Goal: Task Accomplishment & Management: Manage account settings

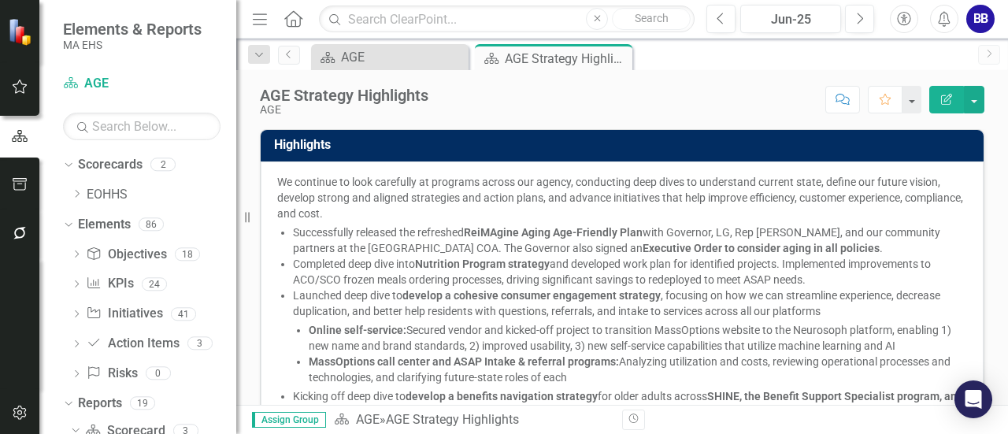
scroll to position [65, 0]
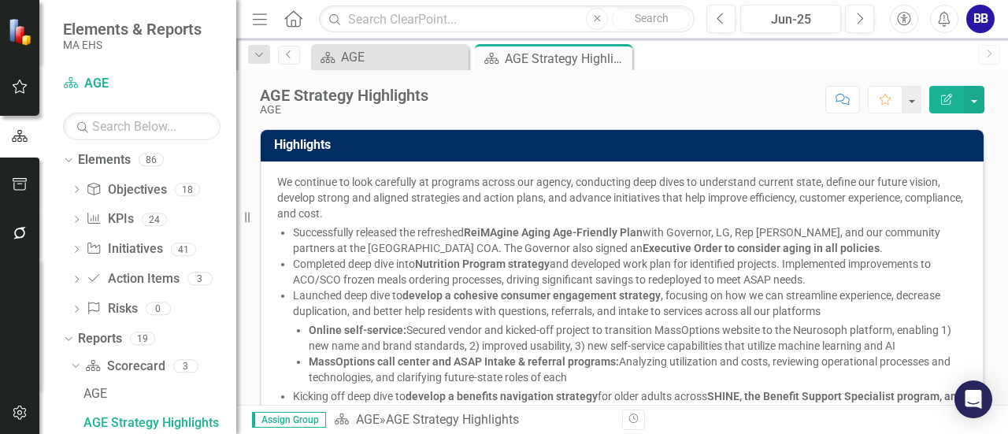
click at [632, 188] on p "We continue to look carefully at programs across our agency, conducting deep di…" at bounding box center [622, 197] width 690 height 47
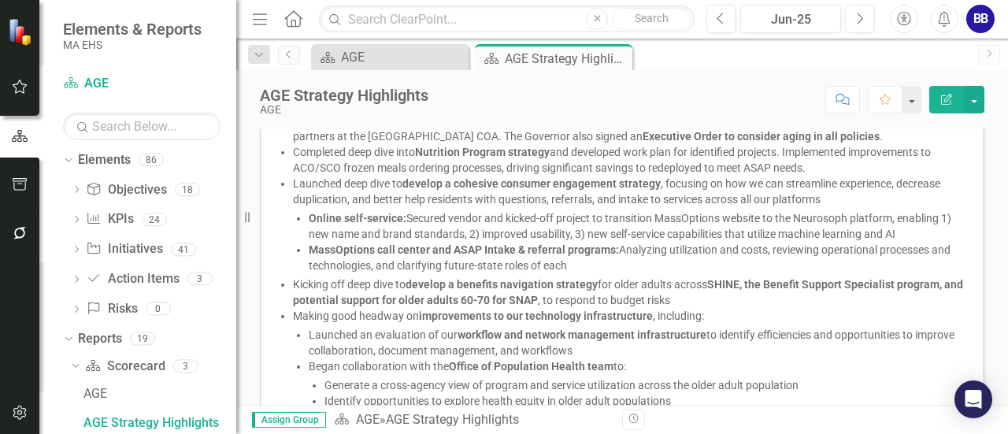
scroll to position [0, 0]
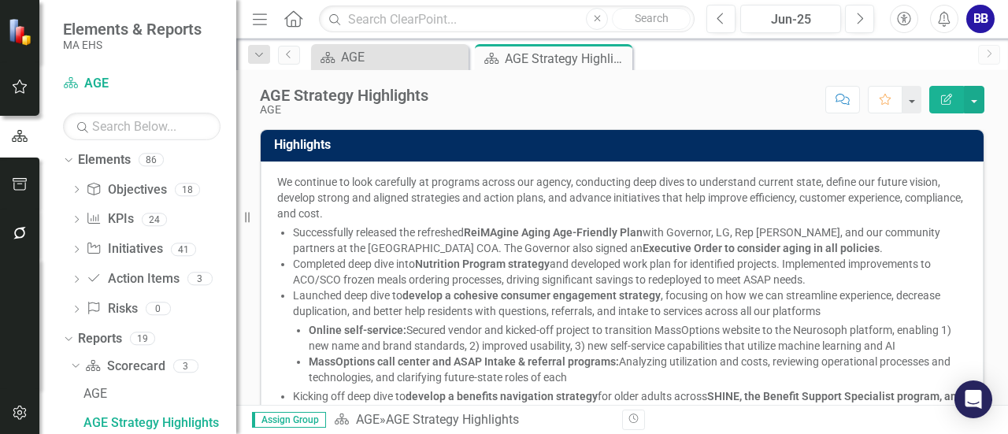
click at [948, 90] on button "Edit Report" at bounding box center [947, 100] width 35 height 28
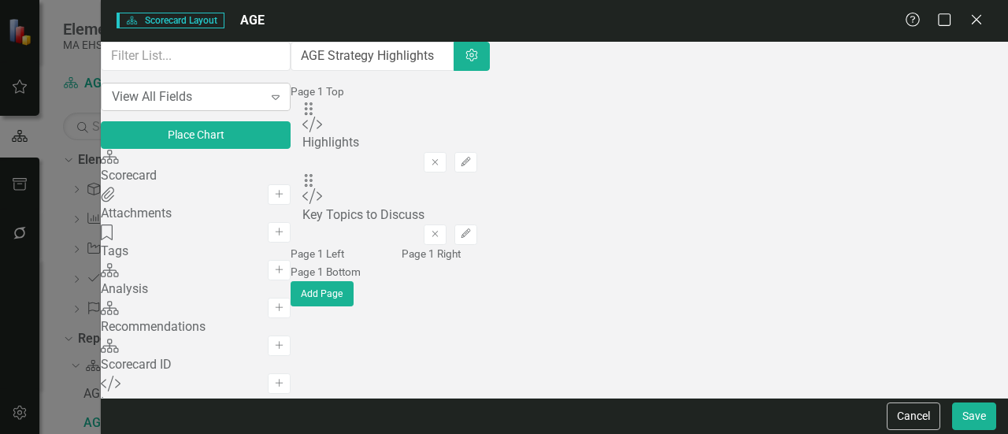
click at [243, 106] on div "View All Fields" at bounding box center [187, 96] width 151 height 18
click at [977, 22] on icon "Close" at bounding box center [977, 19] width 20 height 15
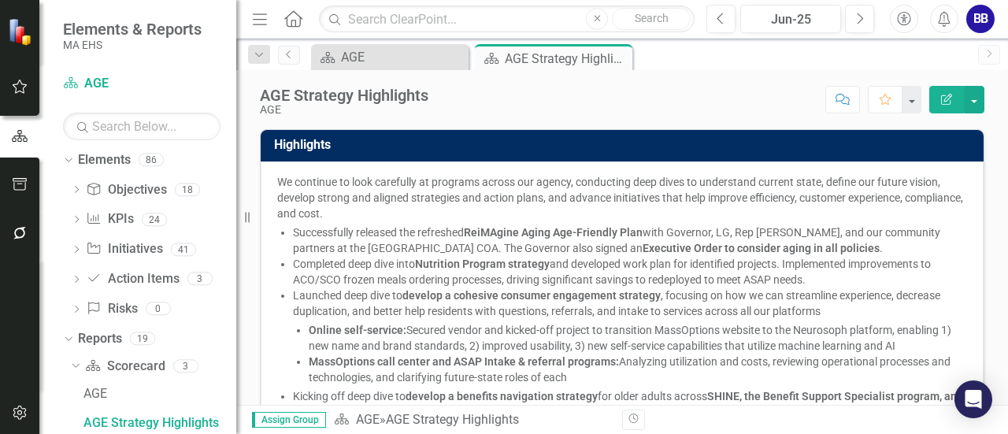
click at [748, 214] on p "We continue to look carefully at programs across our agency, conducting deep di…" at bounding box center [622, 197] width 690 height 47
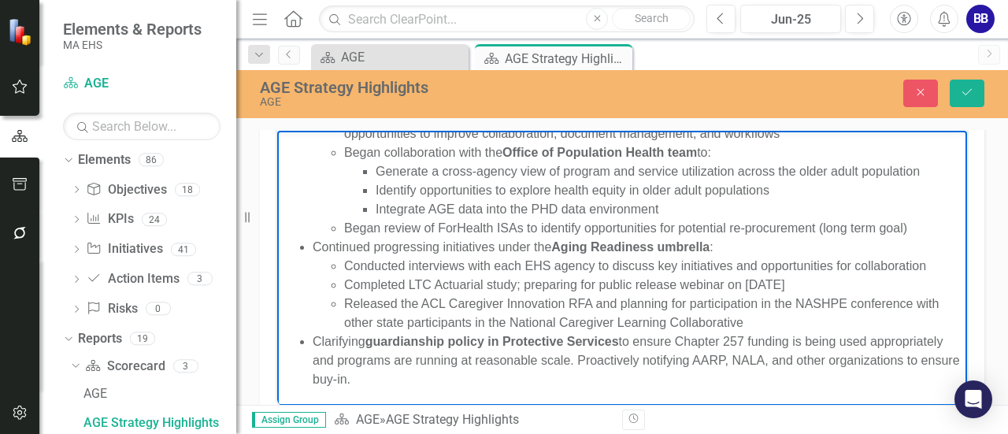
scroll to position [356, 0]
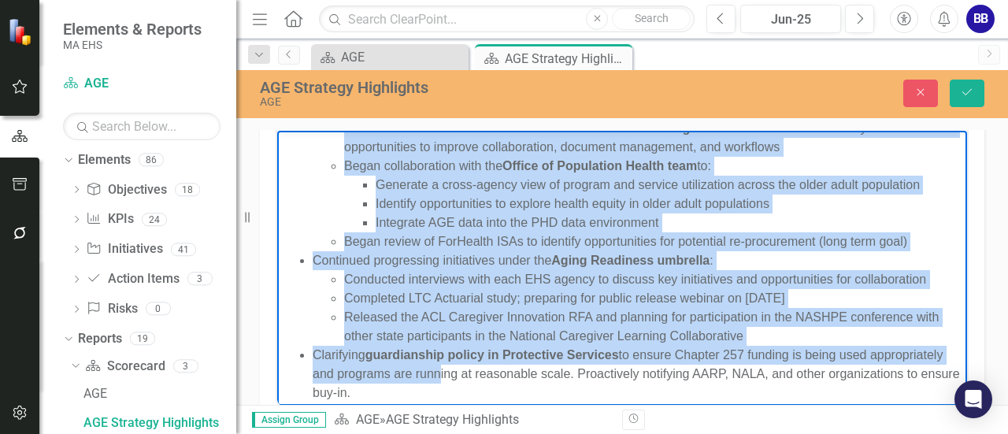
drag, startPoint x: 287, startPoint y: 142, endPoint x: 513, endPoint y: 399, distance: 342.2
click at [513, 399] on body "We continue to look carefully at programs across our agency, conducting deep di…" at bounding box center [622, 70] width 690 height 695
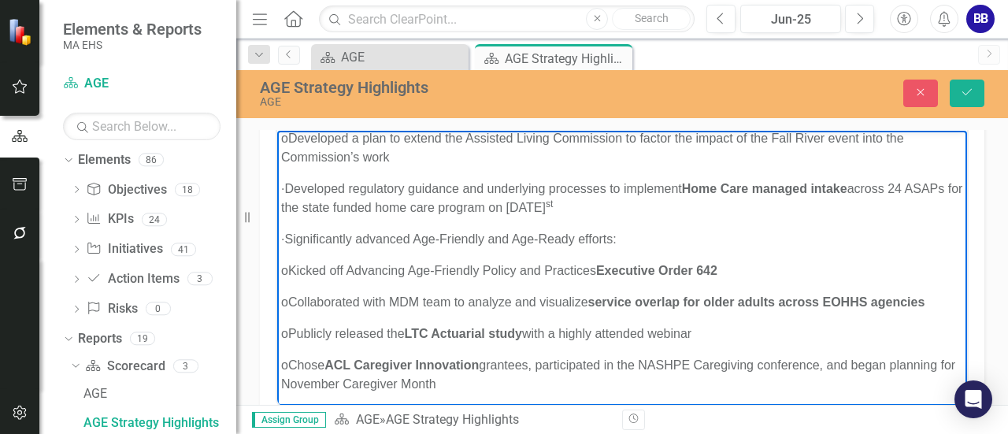
scroll to position [6, 0]
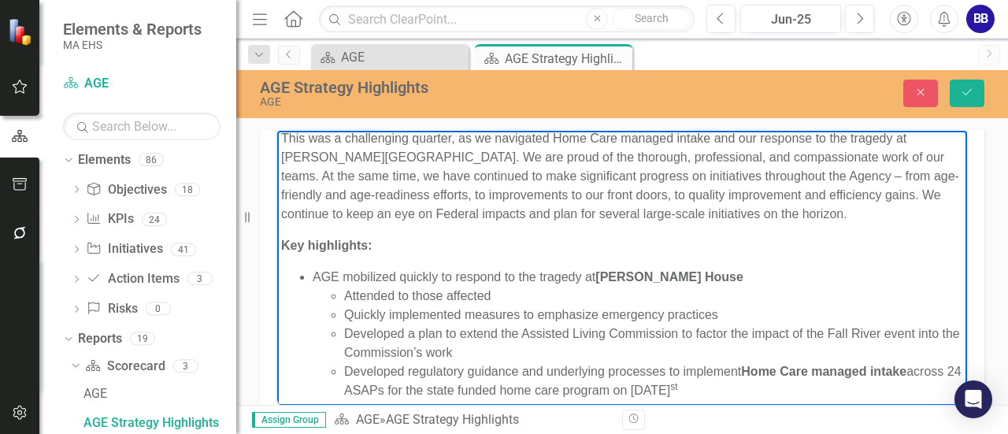
drag, startPoint x: 343, startPoint y: 370, endPoint x: 299, endPoint y: 369, distance: 44.1
click at [299, 369] on ul "AGE mobilized quickly to respond to the tragedy at [PERSON_NAME][GEOGRAPHIC_DAT…" at bounding box center [622, 333] width 682 height 132
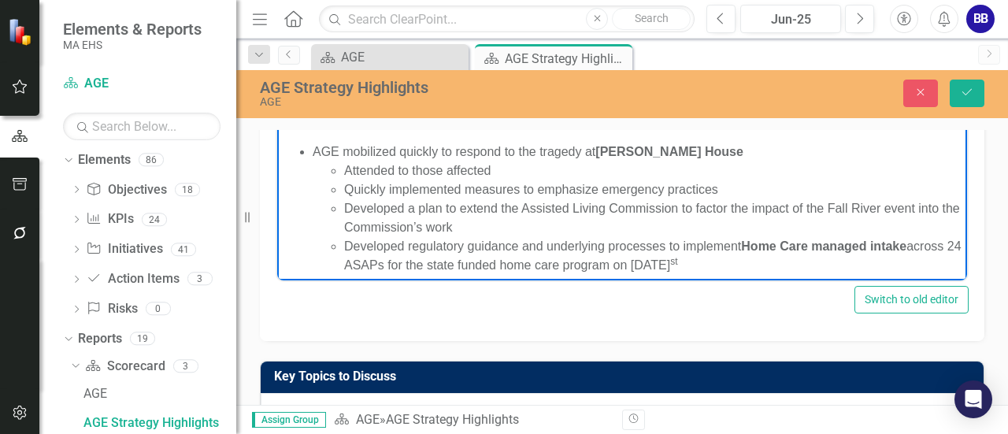
scroll to position [216, 0]
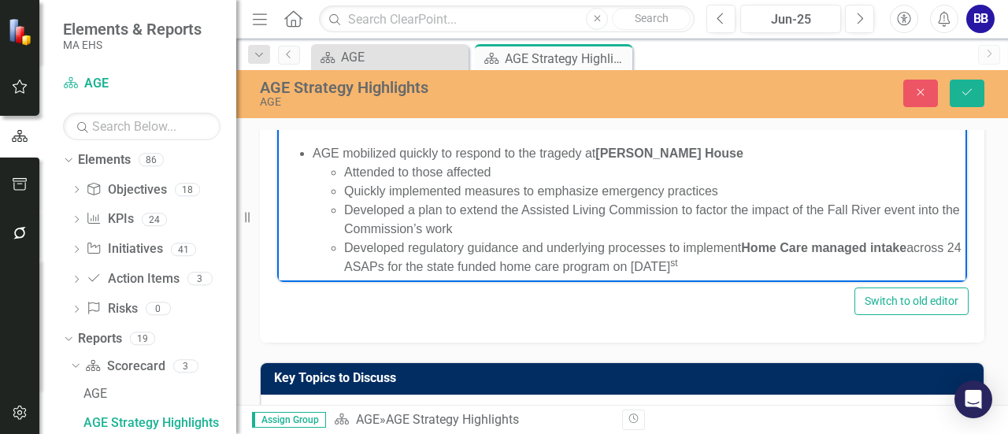
click at [657, 221] on li "Developed a plan to extend the Assisted Living Commission to factor the impact …" at bounding box center [653, 219] width 619 height 38
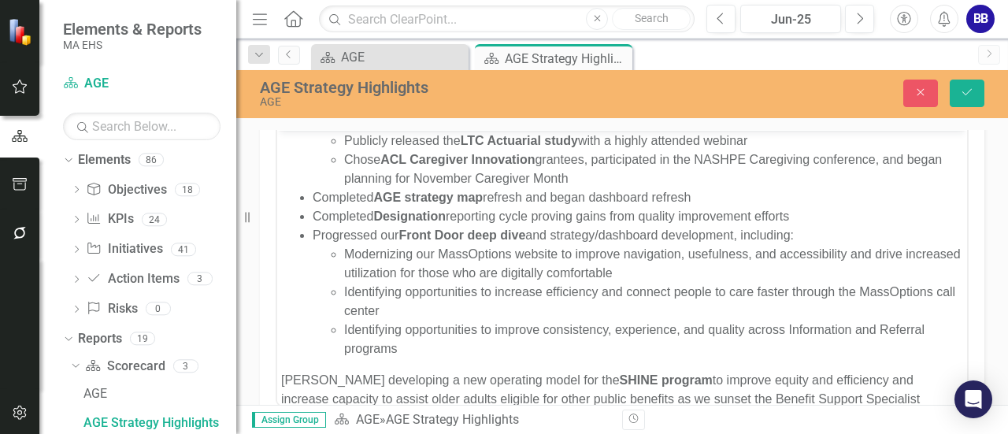
scroll to position [248, 0]
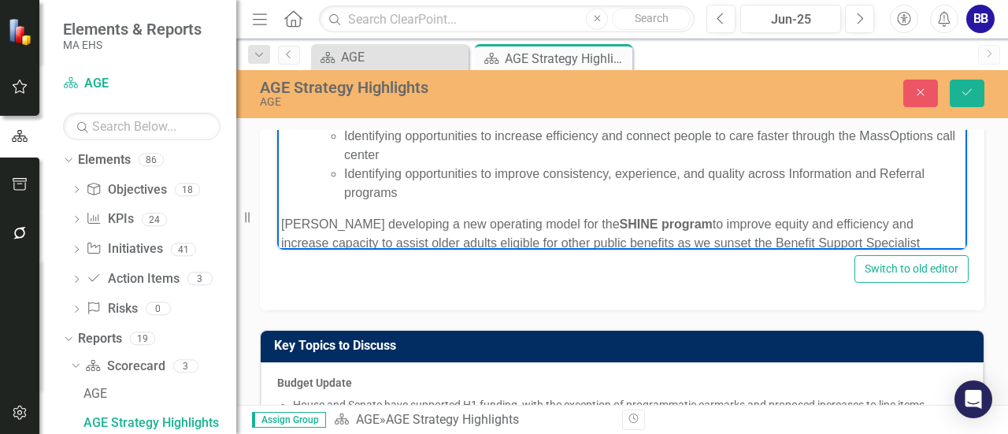
click at [282, 225] on p "Began developing a new operating model for the SHINE program to improve equity …" at bounding box center [622, 243] width 682 height 57
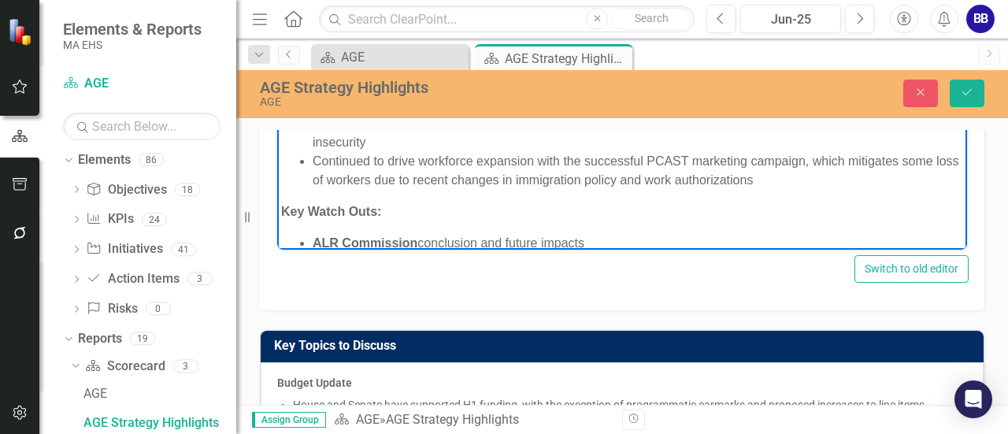
scroll to position [545, 0]
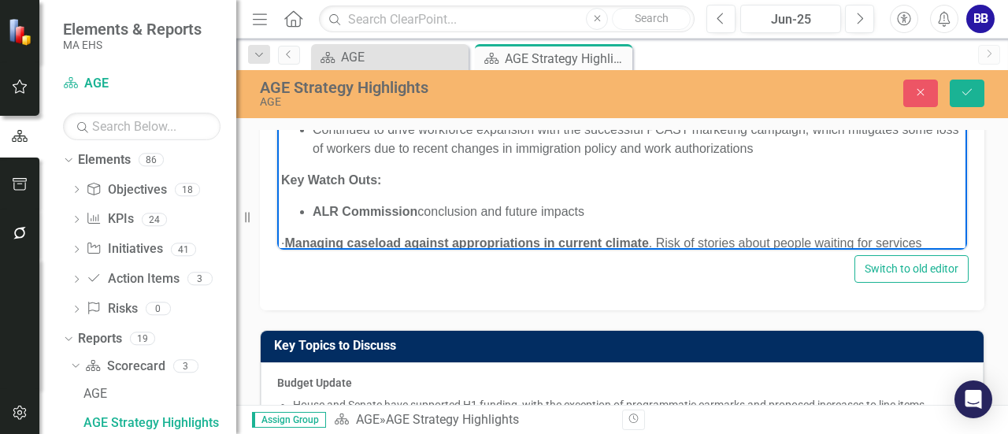
click at [310, 242] on strong "Managing caseload against appropriations in current climate" at bounding box center [466, 242] width 364 height 13
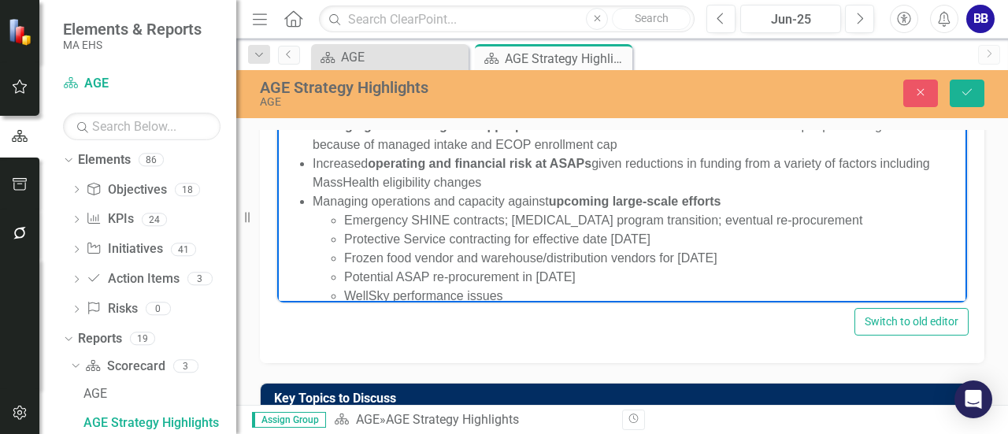
scroll to position [722, 0]
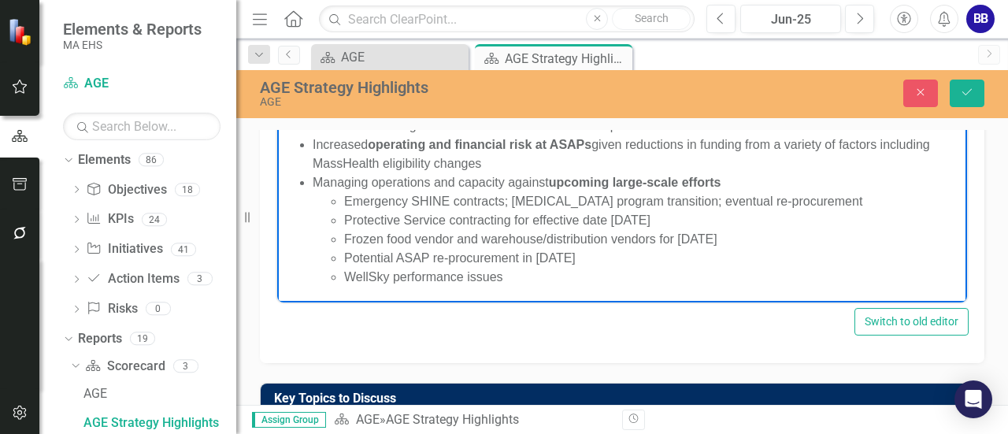
click at [548, 284] on li "WellSky performance issues" at bounding box center [653, 276] width 619 height 19
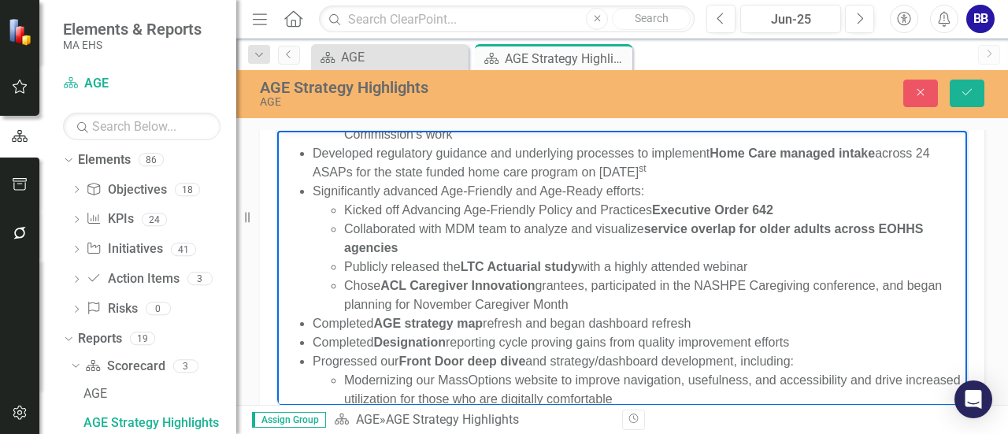
scroll to position [243, 0]
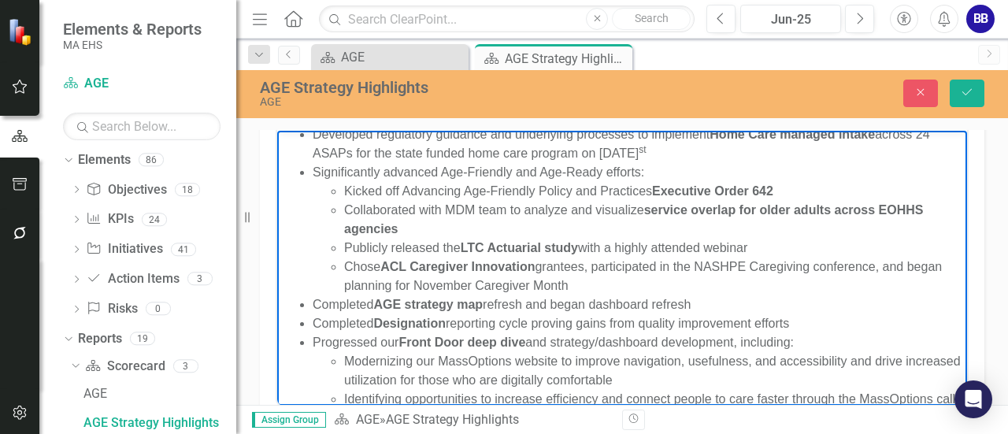
click at [569, 212] on li "Collaborated with MDM team to analyze and visualize service overlap for older a…" at bounding box center [653, 219] width 619 height 38
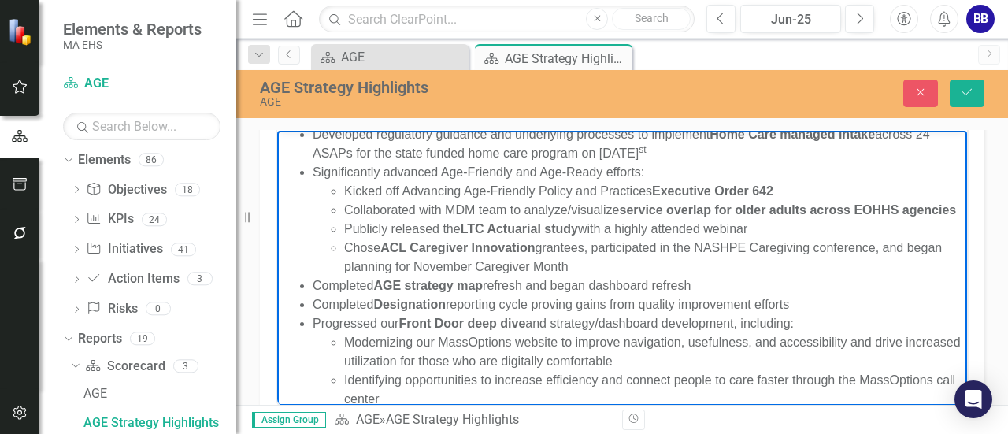
click at [642, 213] on strong "service overlap for" at bounding box center [676, 208] width 112 height 13
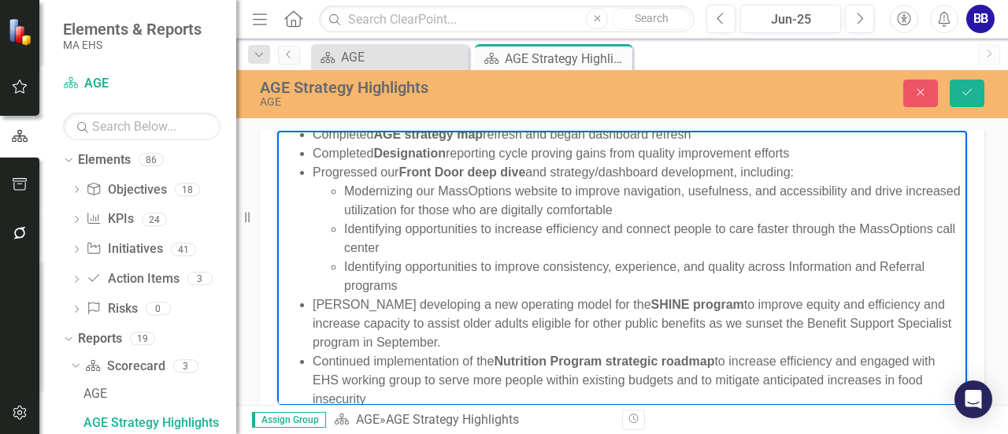
scroll to position [413, 0]
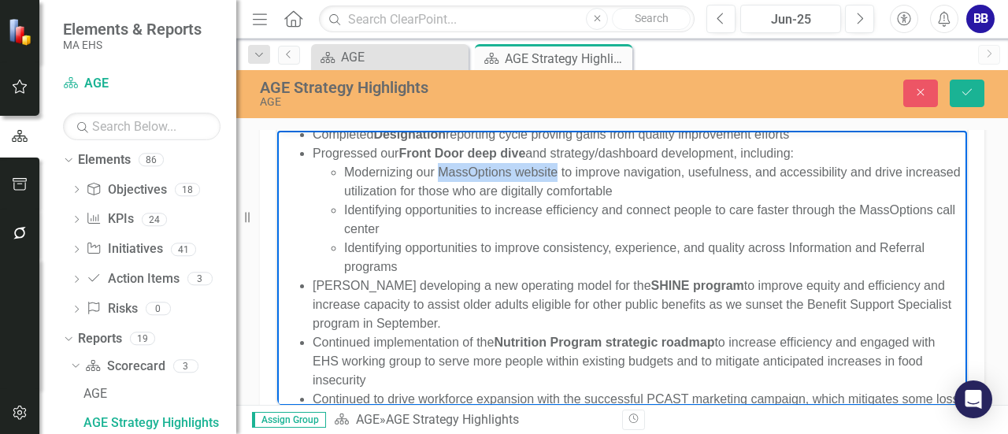
drag, startPoint x: 440, startPoint y: 171, endPoint x: 556, endPoint y: 178, distance: 116.8
click at [556, 178] on li "Modernizing our MassOptions website to improve navigation, usefulness, and acce…" at bounding box center [653, 181] width 619 height 38
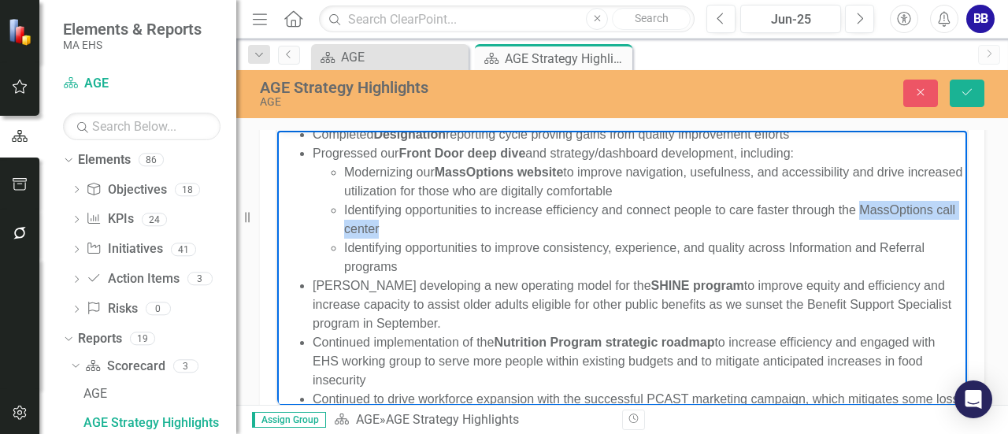
drag, startPoint x: 863, startPoint y: 210, endPoint x: 402, endPoint y: 228, distance: 462.0
click at [402, 228] on li "Identifying opportunities to increase efficiency and connect people to care fas…" at bounding box center [653, 219] width 619 height 38
drag, startPoint x: 799, startPoint y: 247, endPoint x: 786, endPoint y: 250, distance: 13.0
click at [786, 250] on li "Identifying opportunities to improve consistency, experience, and quality acros…" at bounding box center [653, 257] width 619 height 38
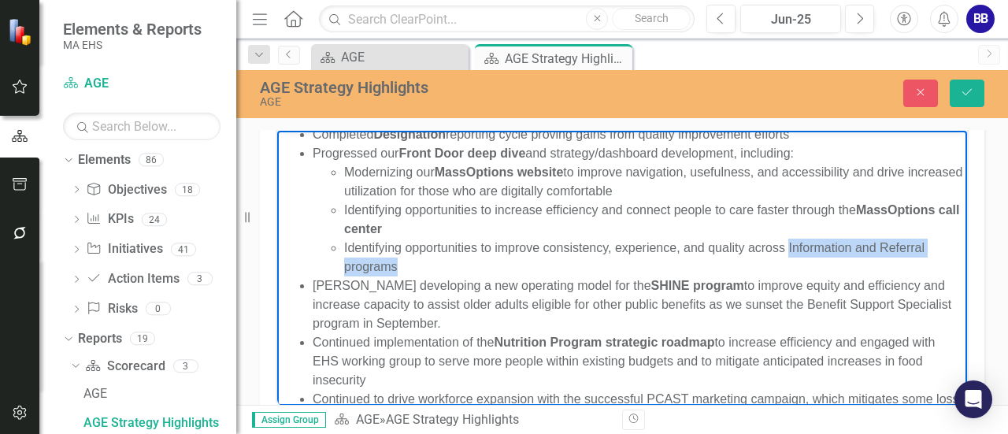
drag, startPoint x: 788, startPoint y: 250, endPoint x: 409, endPoint y: 263, distance: 379.2
click at [409, 263] on li "Identifying opportunities to improve consistency, experience, and quality acros…" at bounding box center [653, 257] width 619 height 38
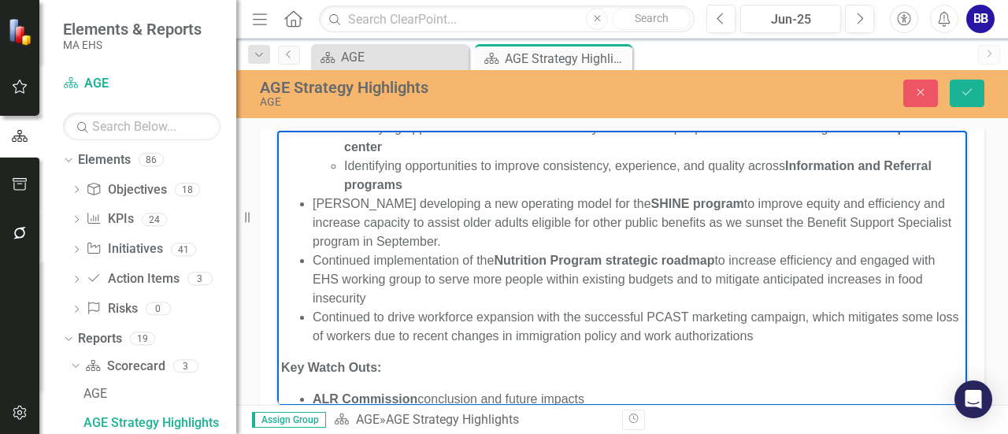
scroll to position [514, 0]
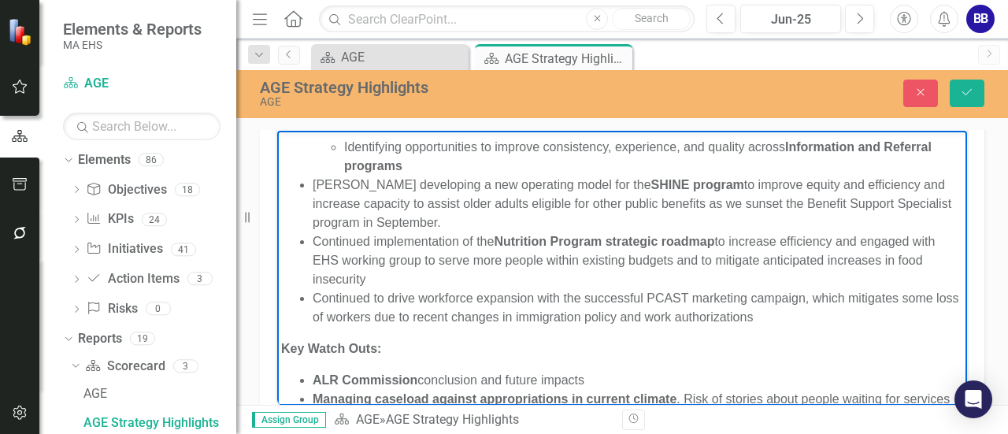
click at [674, 301] on li "Continued to drive workforce expansion with the successful PCAST marketing camp…" at bounding box center [638, 307] width 651 height 38
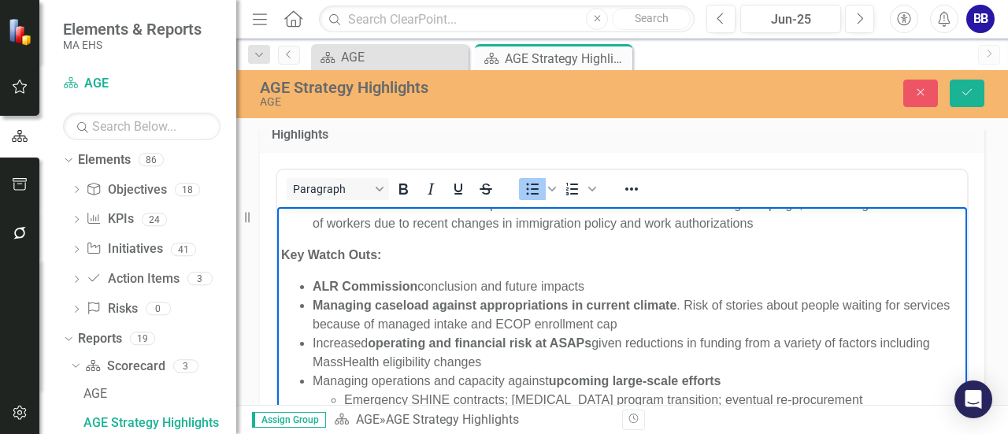
scroll to position [9, 0]
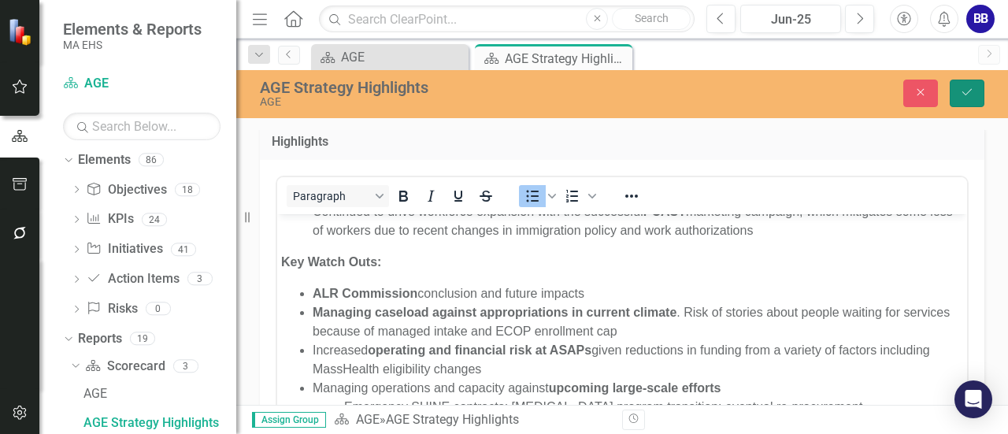
click at [969, 98] on button "Save" at bounding box center [967, 94] width 35 height 28
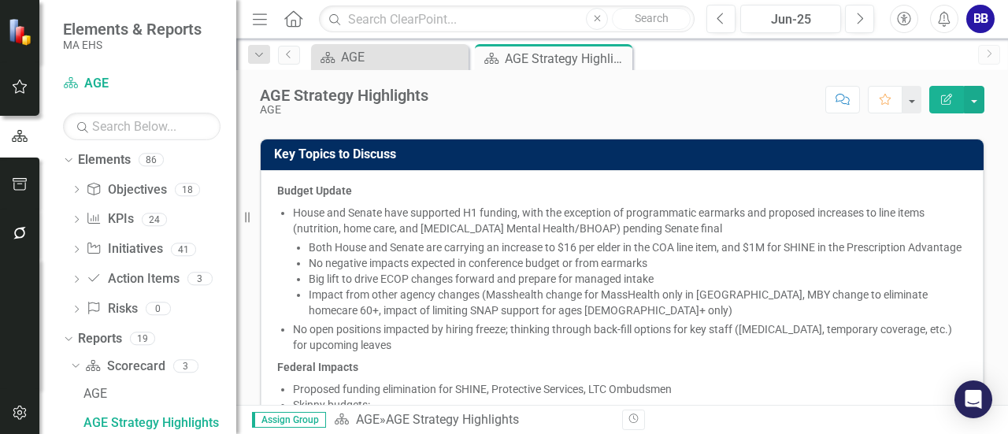
scroll to position [789, 0]
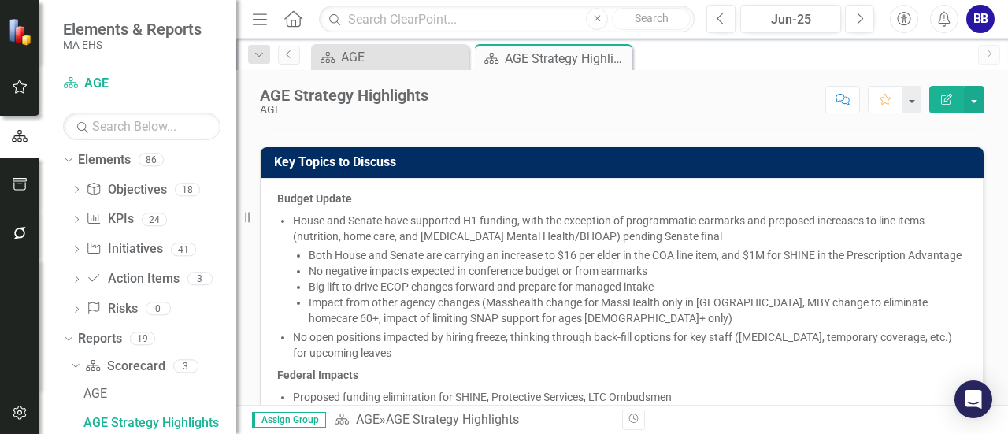
click at [626, 262] on li "Both House and Senate are carrying an increase to $16 per elder in the COA line…" at bounding box center [638, 255] width 659 height 16
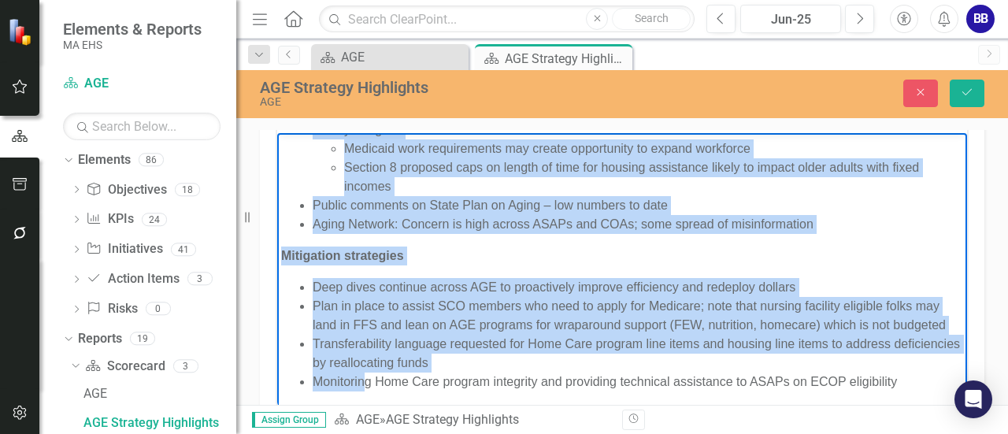
scroll to position [973, 0]
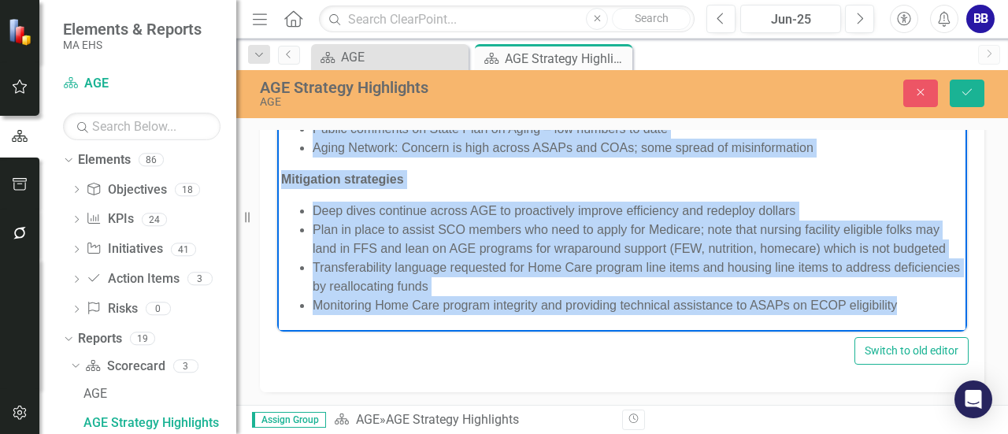
drag, startPoint x: 280, startPoint y: 65, endPoint x: 945, endPoint y: 297, distance: 704.1
click at [945, 297] on html "Budget Update House and Senate have supported H1 funding, with the exception of…" at bounding box center [622, 43] width 690 height 575
paste body "Rich Text Area. Press ALT-0 for help."
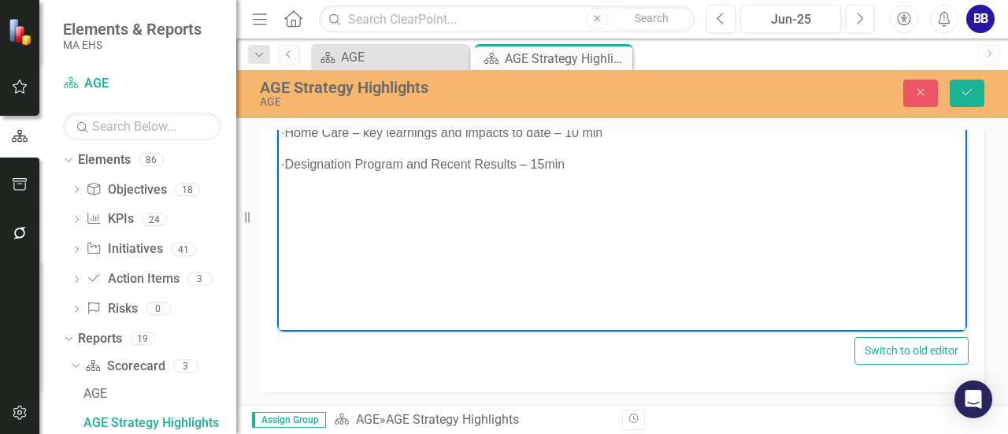
scroll to position [731, 0]
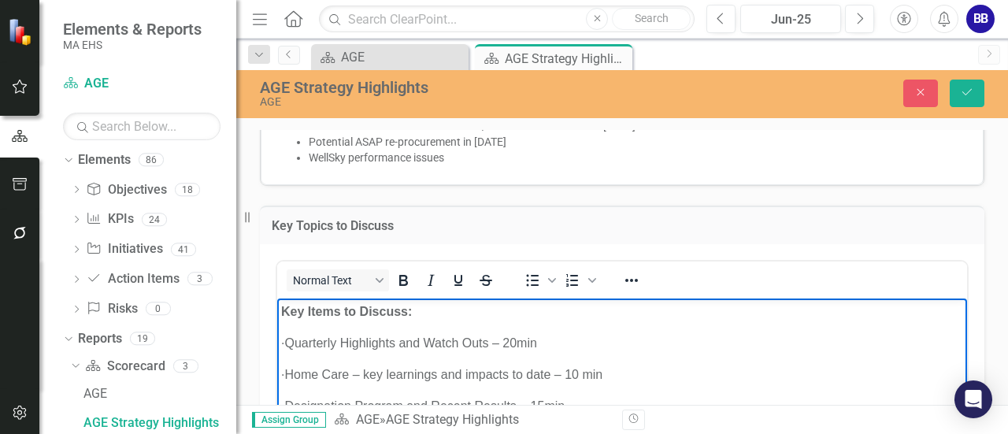
click at [310, 341] on p "· Quarterly Highlights and Watch Outs – 20min" at bounding box center [622, 342] width 682 height 19
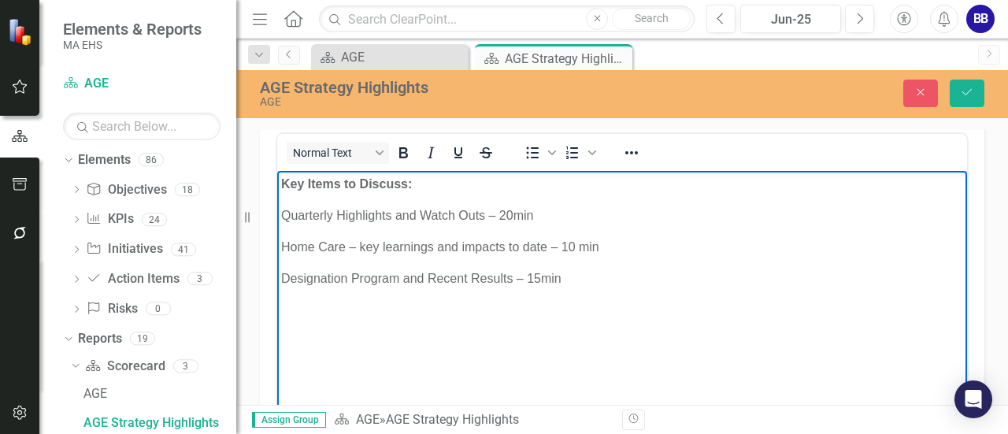
scroll to position [861, 0]
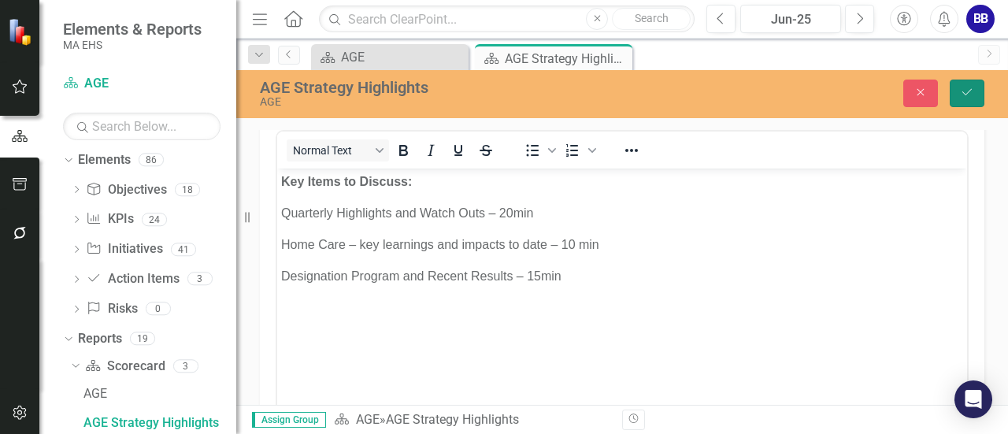
click at [964, 90] on icon "Save" at bounding box center [967, 92] width 14 height 11
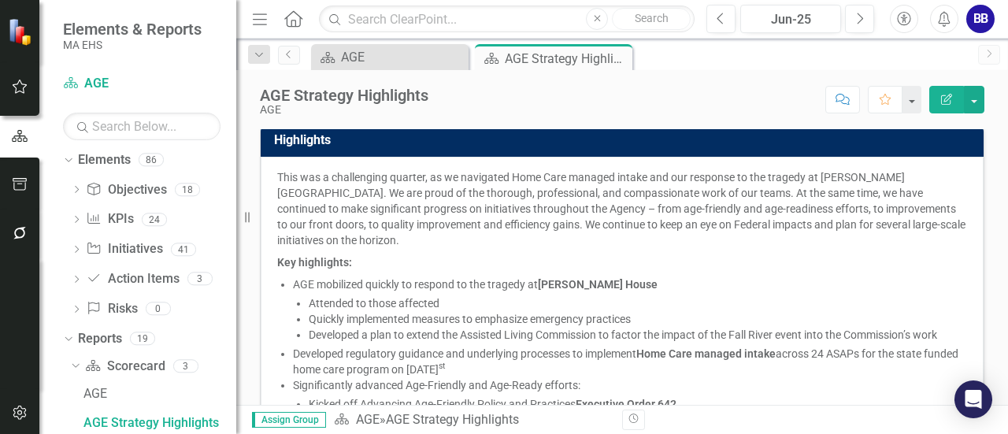
scroll to position [0, 0]
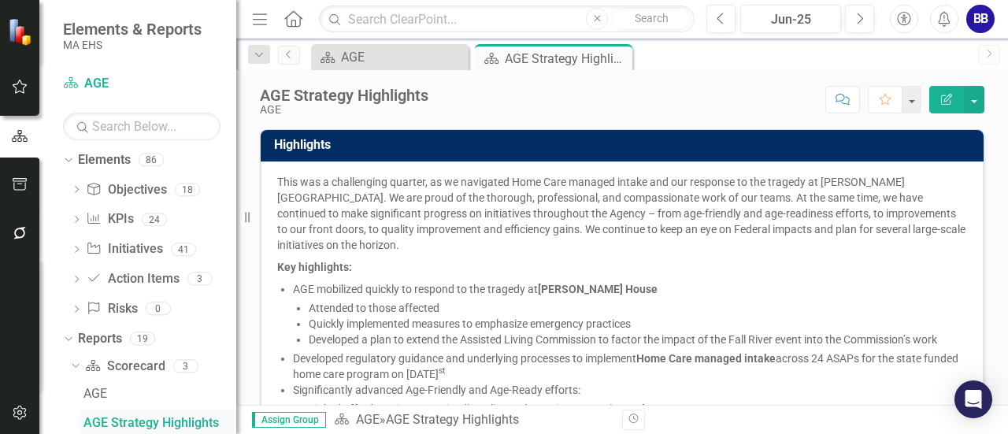
click at [136, 414] on link "AGE Strategy Highlights" at bounding box center [158, 422] width 157 height 25
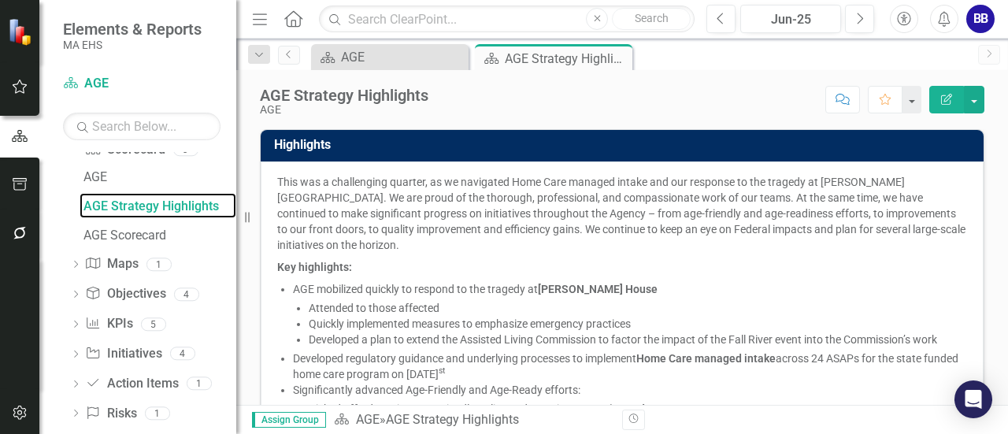
scroll to position [301, 0]
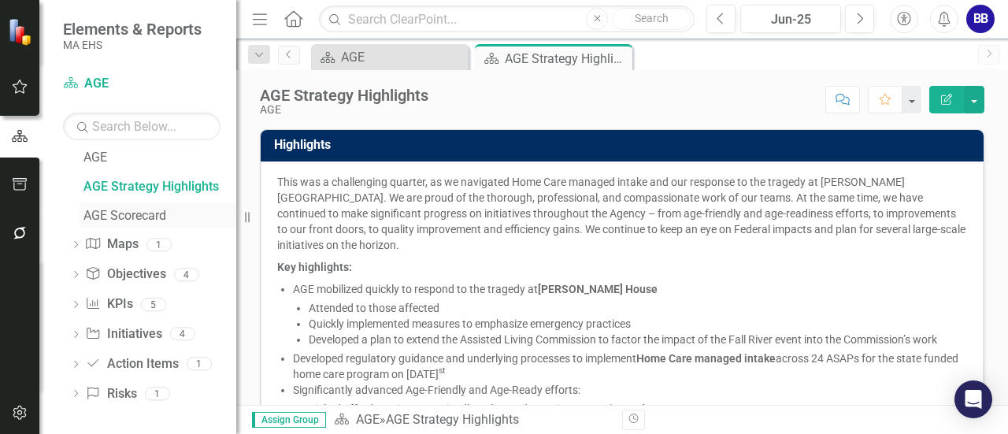
click at [124, 213] on div "AGE Scorecard" at bounding box center [160, 216] width 153 height 14
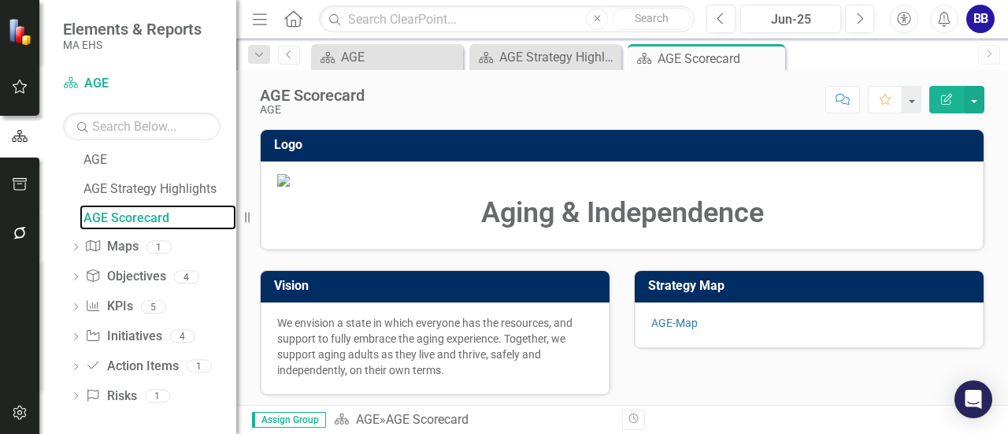
scroll to position [301, 0]
click at [113, 187] on div "AGE Strategy Highlights" at bounding box center [160, 187] width 153 height 14
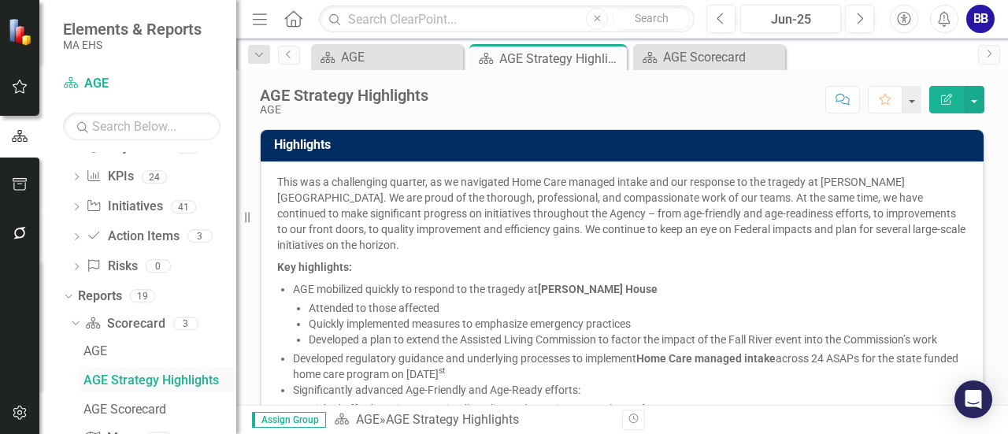
scroll to position [65, 0]
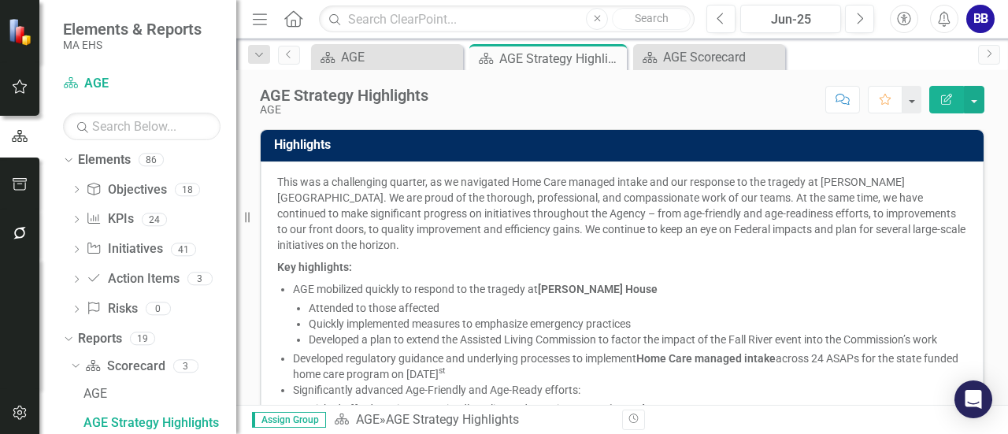
click at [619, 362] on li "Developed regulatory guidance and underlying processes to implement Home Care m…" at bounding box center [630, 367] width 674 height 32
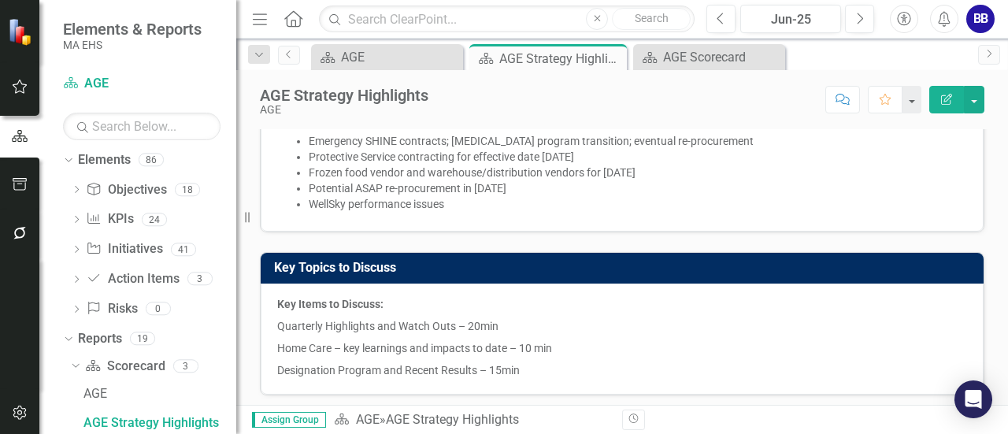
scroll to position [687, 0]
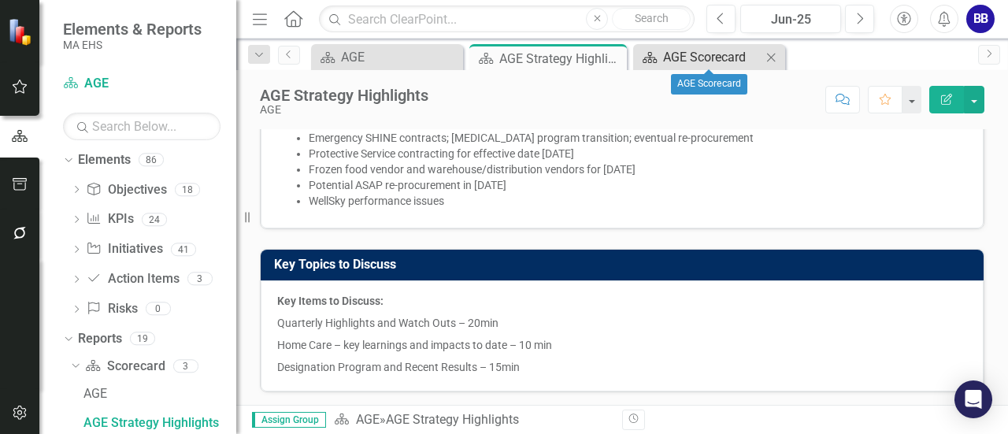
click at [711, 59] on div "AGE Scorecard" at bounding box center [712, 57] width 98 height 20
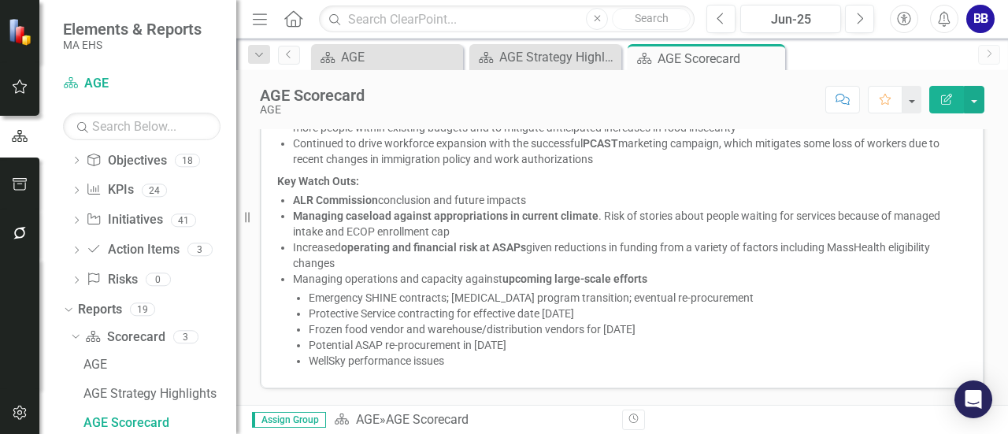
scroll to position [965, 0]
click at [524, 61] on div "AGE Strategy Highlights" at bounding box center [548, 57] width 98 height 20
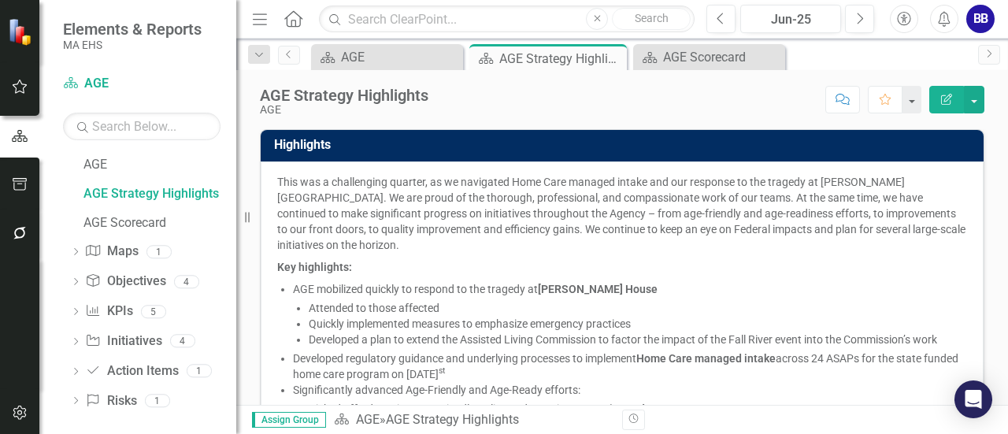
scroll to position [301, 0]
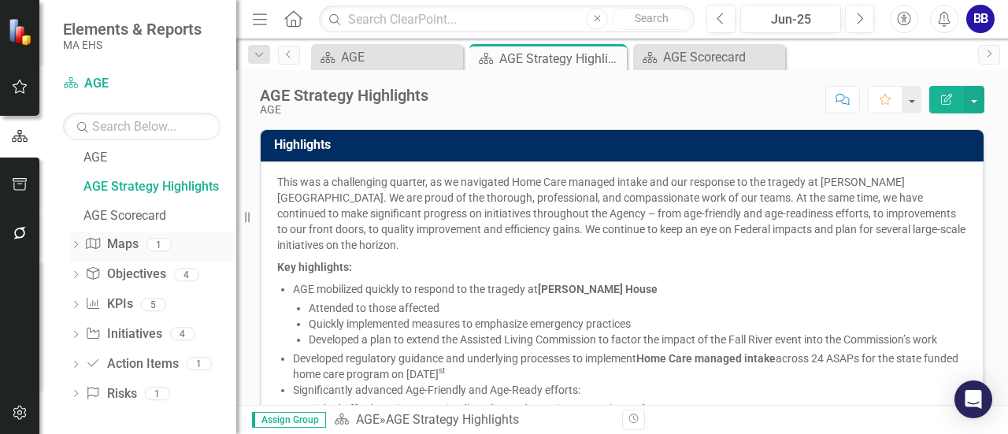
click at [117, 243] on link "Map Maps" at bounding box center [111, 245] width 53 height 18
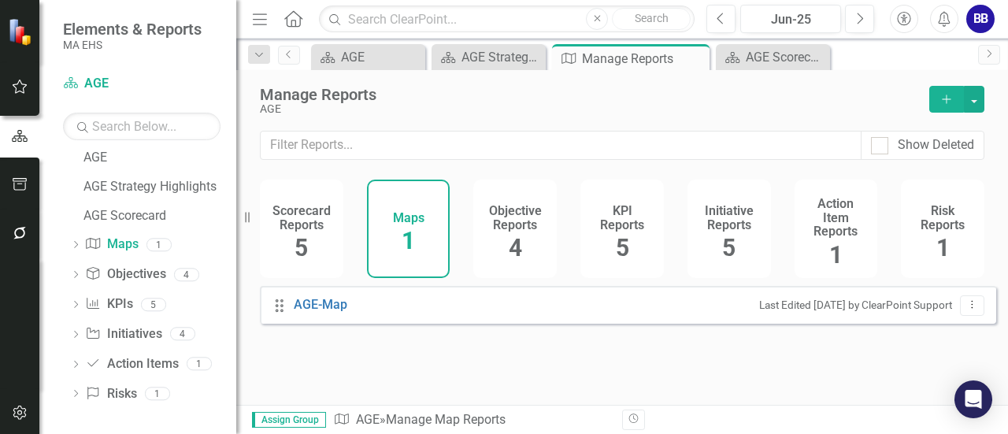
click at [509, 236] on span "4" at bounding box center [515, 248] width 13 height 28
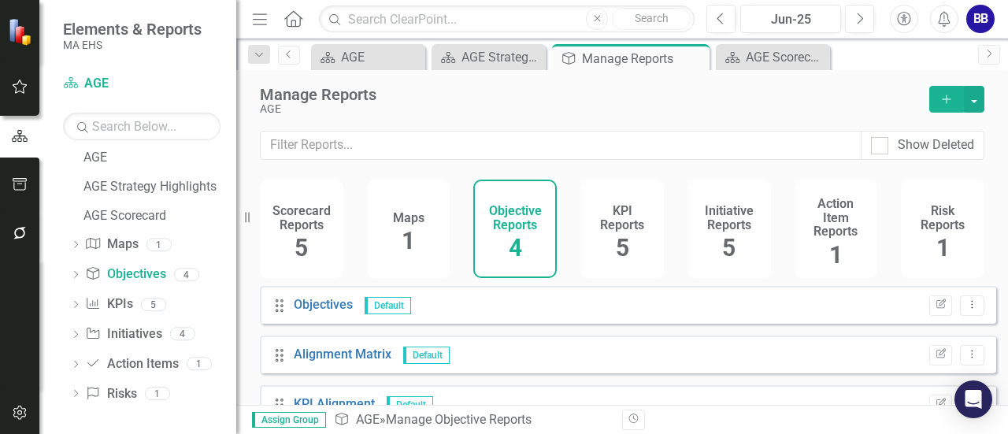
scroll to position [12, 0]
click at [317, 307] on link "Objectives" at bounding box center [323, 303] width 59 height 15
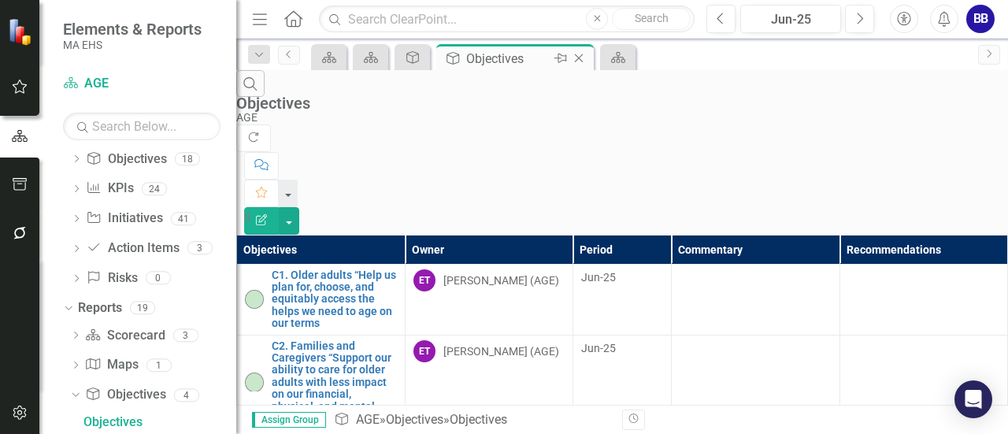
click at [581, 59] on icon "Close" at bounding box center [579, 58] width 16 height 13
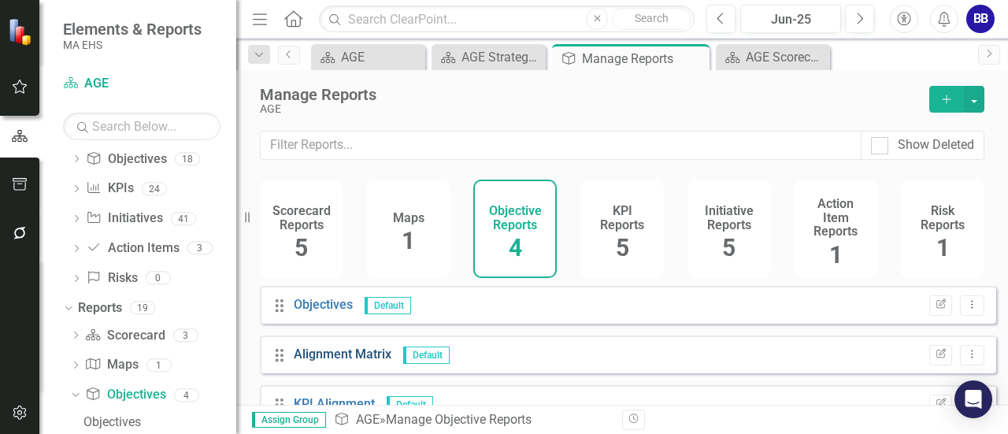
click at [339, 362] on link "Alignment Matrix" at bounding box center [343, 354] width 98 height 15
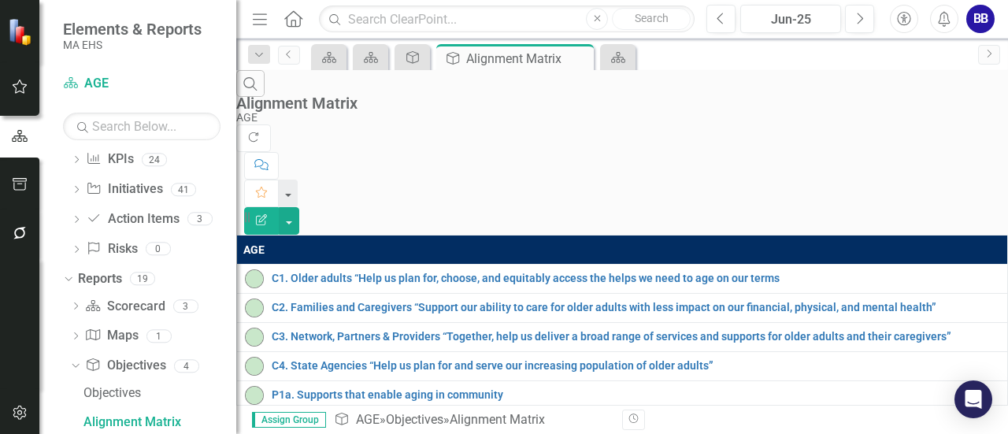
scroll to position [0, 6]
click at [579, 57] on icon at bounding box center [579, 58] width 9 height 9
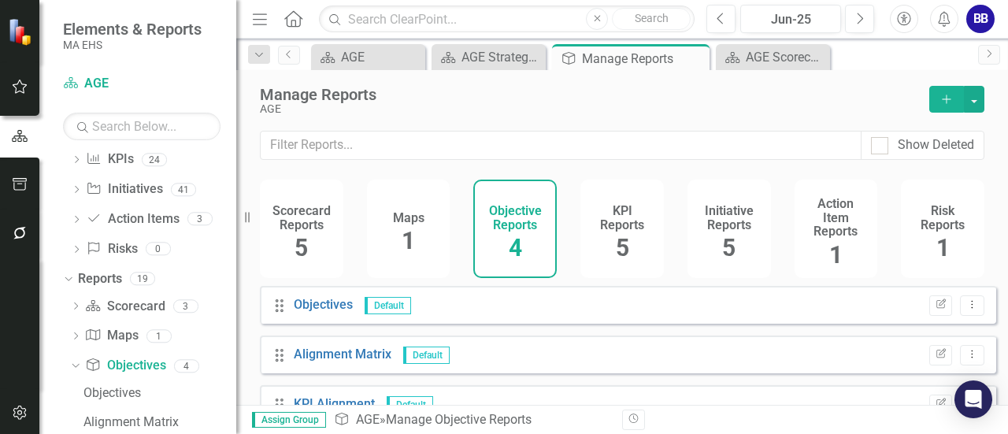
scroll to position [77, 0]
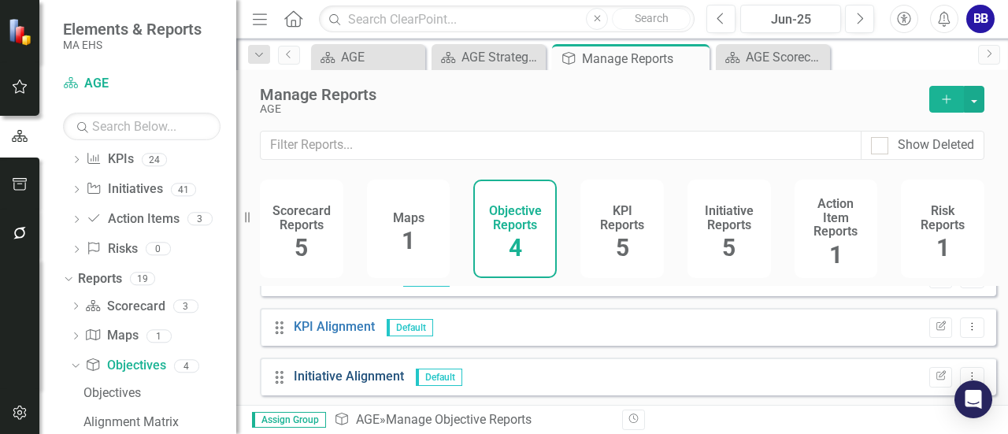
click at [337, 382] on link "Initiative Alignment" at bounding box center [349, 376] width 110 height 15
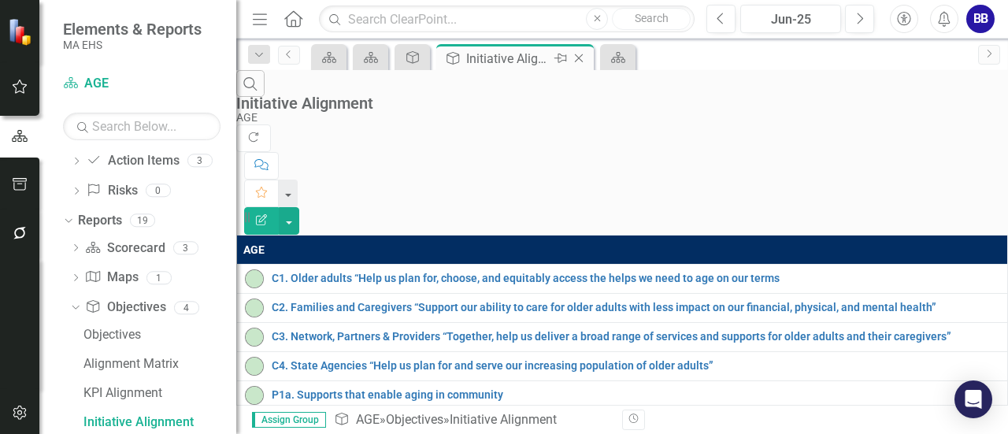
click at [583, 58] on icon "Close" at bounding box center [579, 58] width 16 height 13
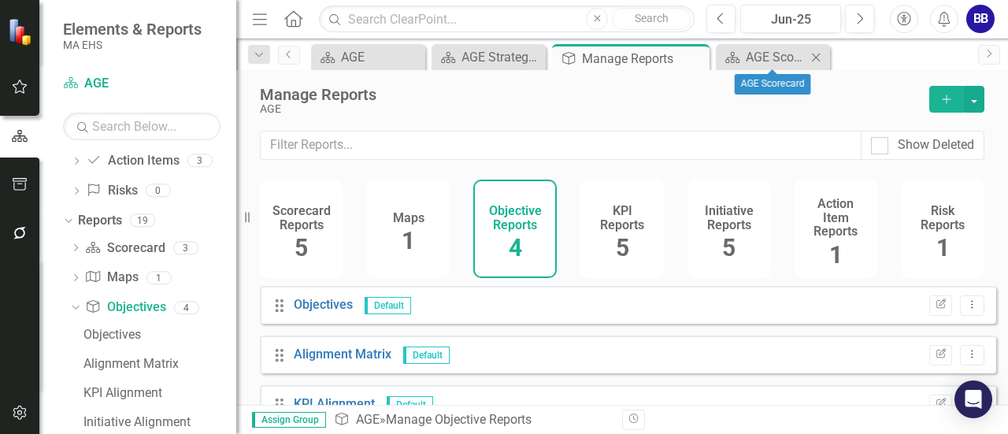
click at [818, 53] on icon "Close" at bounding box center [816, 57] width 16 height 13
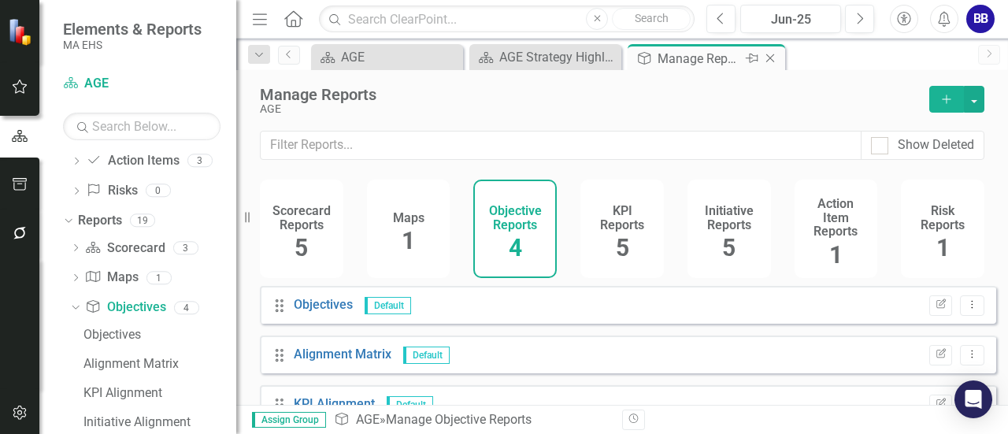
click at [770, 63] on icon "Close" at bounding box center [771, 58] width 16 height 13
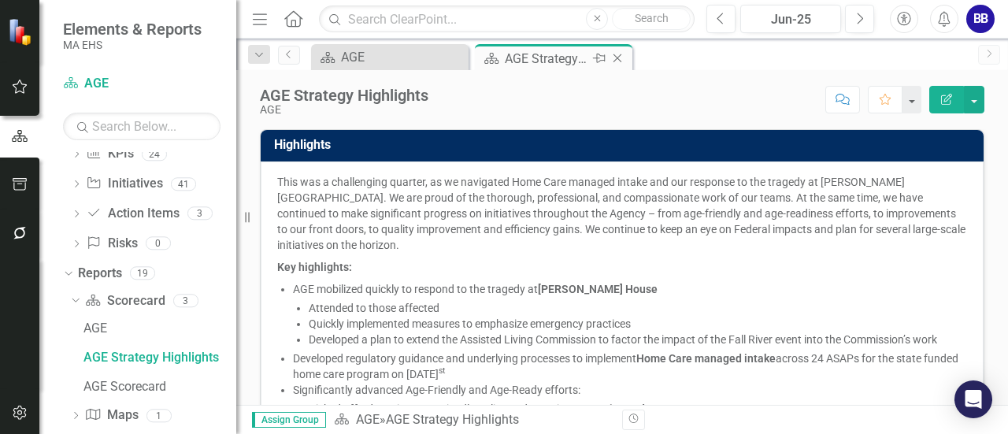
scroll to position [65, 0]
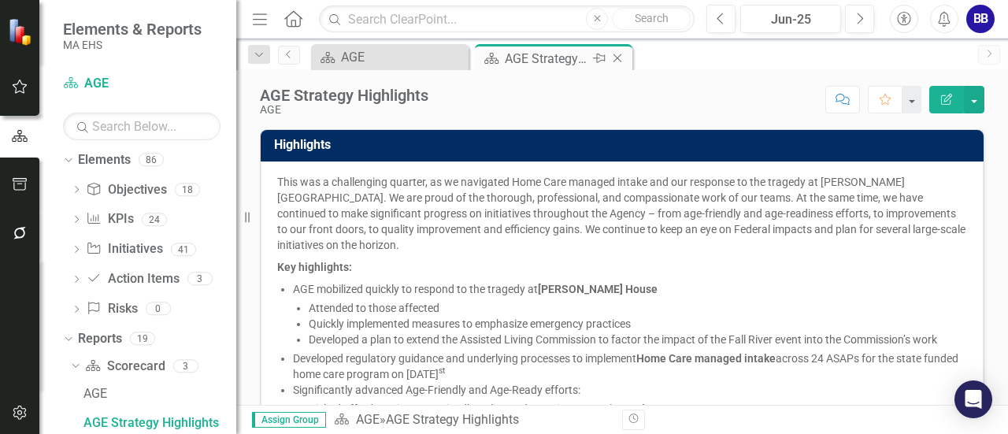
click at [616, 61] on icon "Close" at bounding box center [618, 58] width 16 height 13
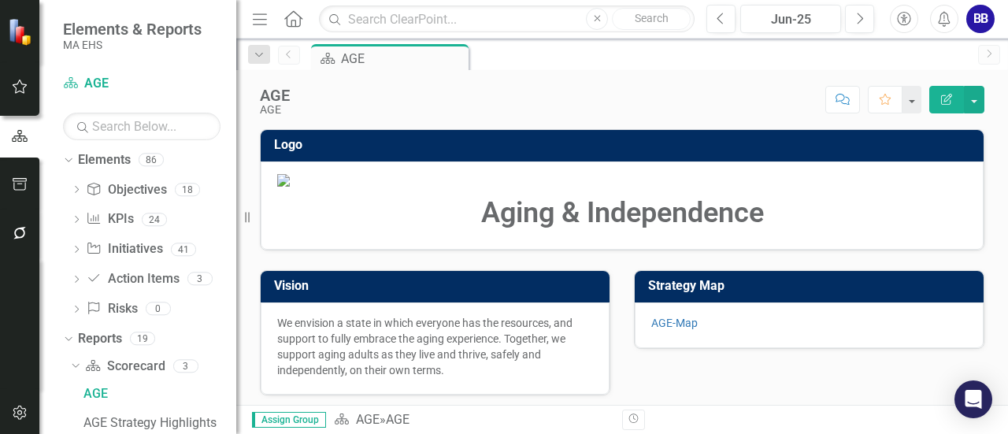
scroll to position [35, 0]
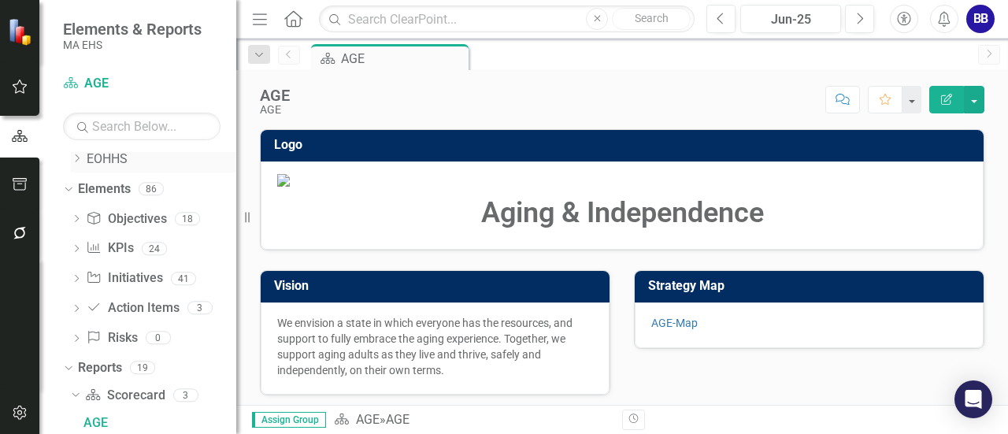
click at [109, 156] on link "EOHHS" at bounding box center [162, 159] width 150 height 18
